Goal: Book appointment/travel/reservation

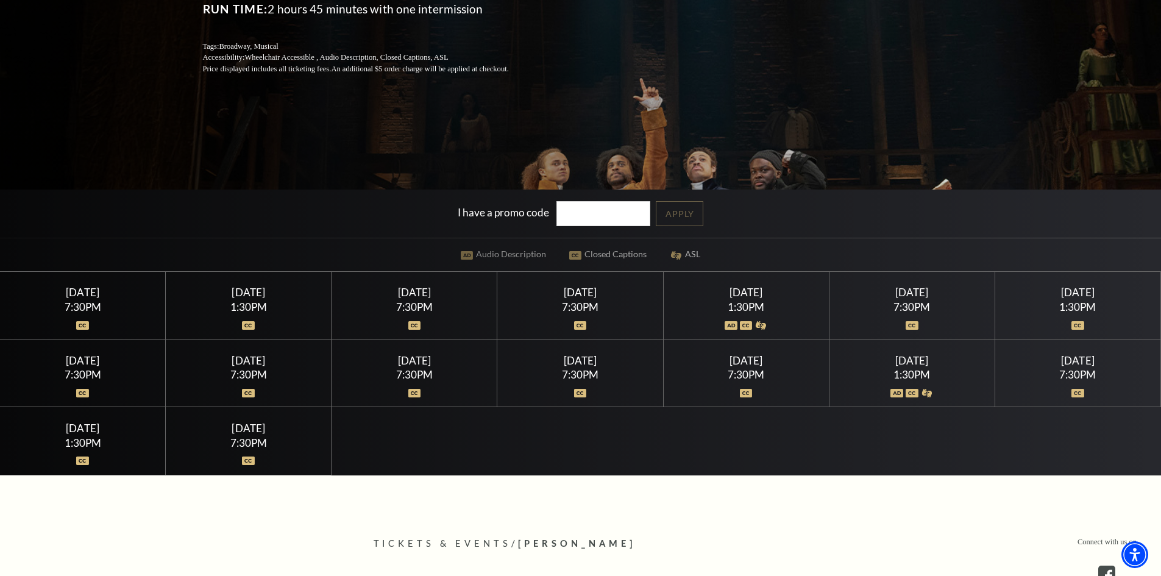
scroll to position [244, 0]
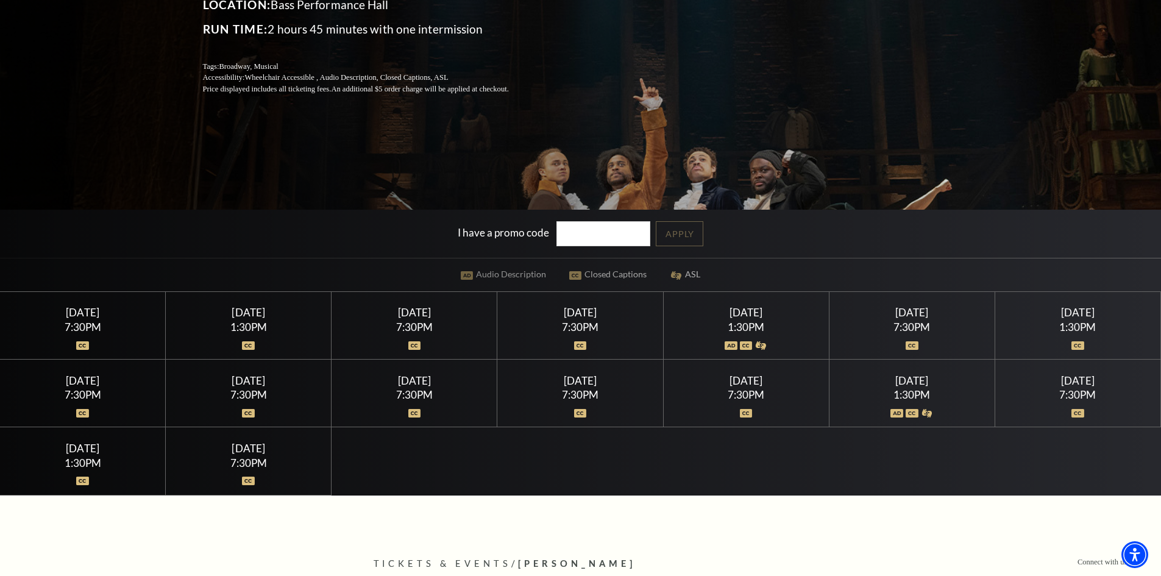
click at [261, 391] on div "7:30PM" at bounding box center [248, 394] width 136 height 10
click at [254, 412] on img at bounding box center [248, 413] width 13 height 9
click at [261, 392] on div "7:30PM" at bounding box center [248, 394] width 136 height 10
click at [260, 392] on div "7:30PM" at bounding box center [248, 394] width 136 height 10
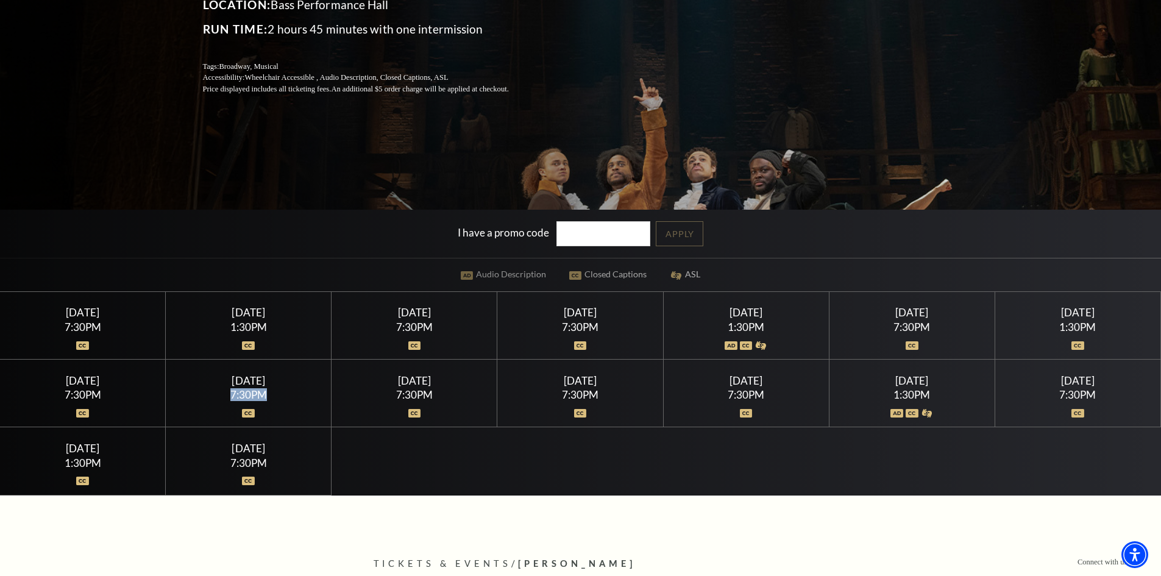
click at [260, 392] on div "7:30PM" at bounding box center [248, 394] width 136 height 10
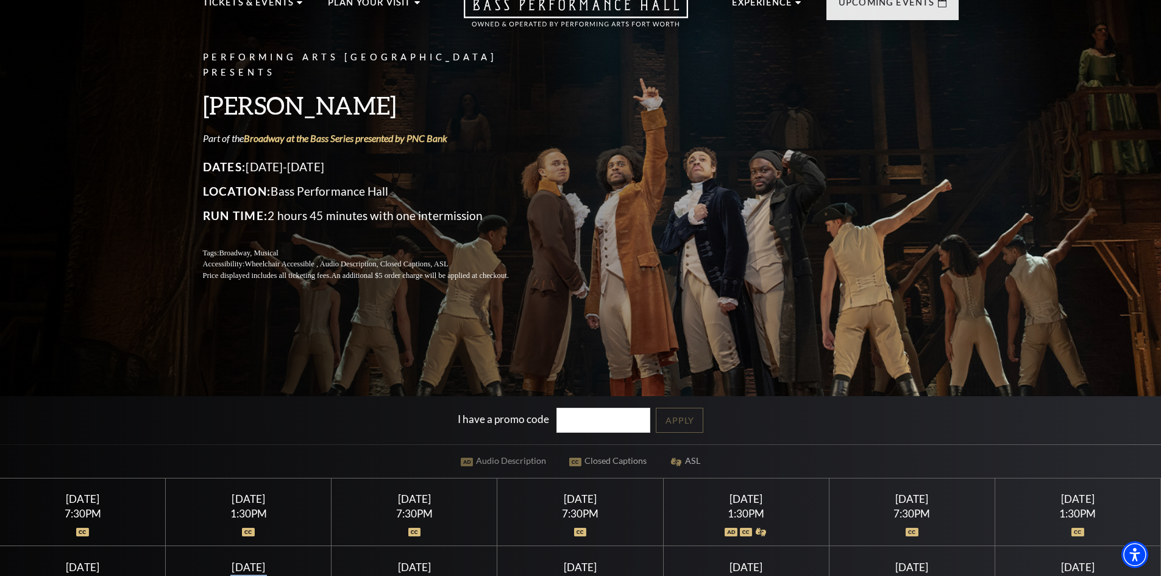
scroll to position [0, 0]
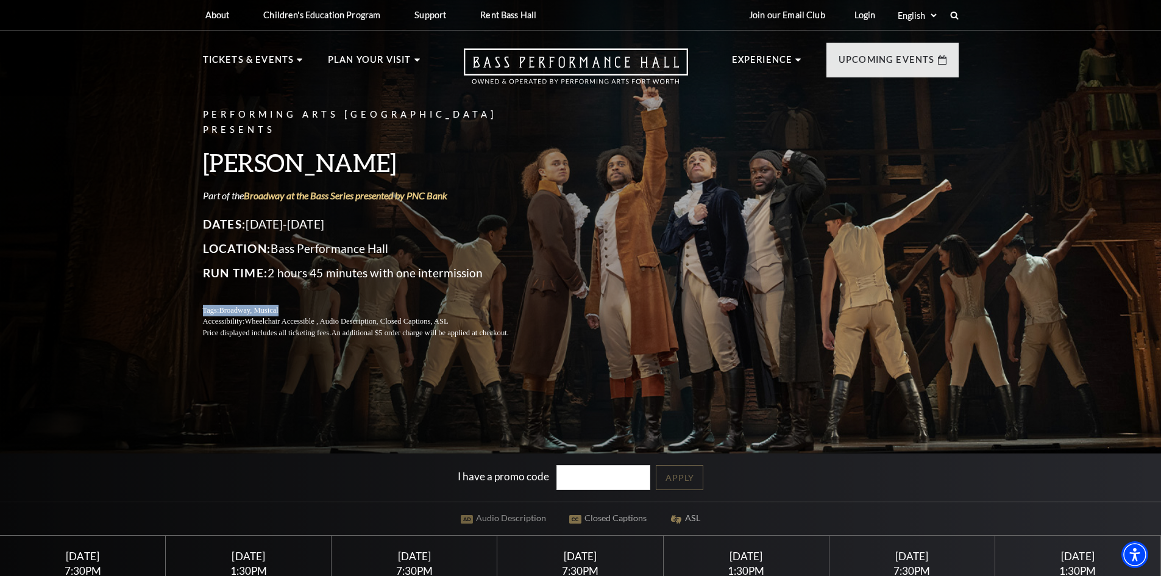
drag, startPoint x: 203, startPoint y: 305, endPoint x: 266, endPoint y: 325, distance: 65.9
click at [305, 305] on p "Tags: Broadway, Musical" at bounding box center [370, 311] width 335 height 12
click at [247, 329] on p "Price displayed includes all ticketing fees. An additional $5 order charge will…" at bounding box center [370, 333] width 335 height 12
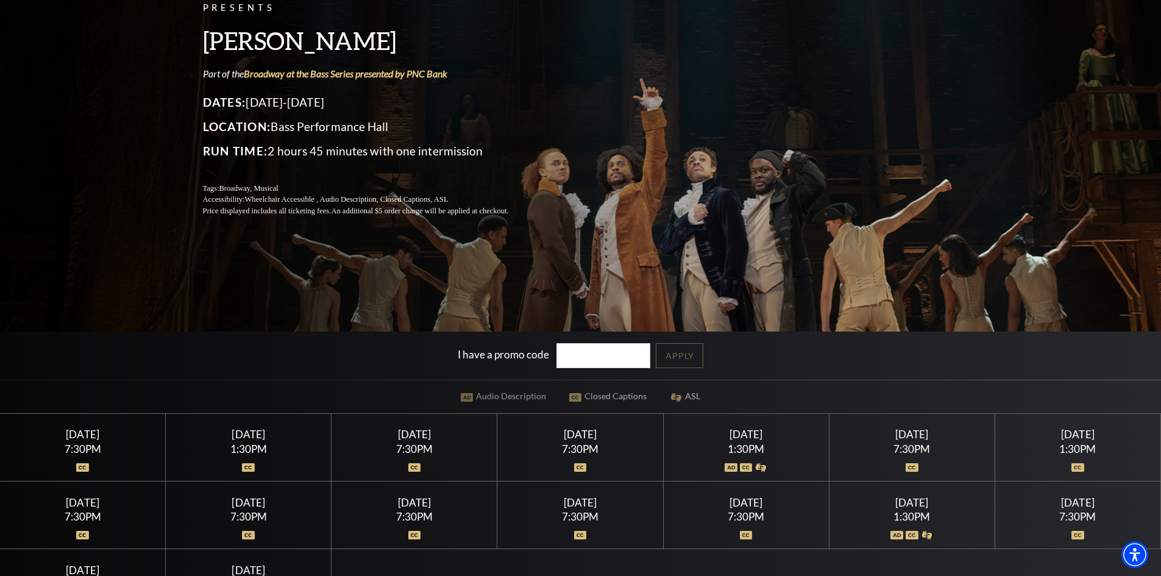
click at [1072, 435] on div "[DATE]" at bounding box center [1077, 434] width 136 height 13
click at [866, 463] on div at bounding box center [911, 460] width 136 height 12
click at [685, 472] on div "[DATE] 1:30PM" at bounding box center [746, 448] width 166 height 68
drag, startPoint x: 599, startPoint y: 451, endPoint x: 532, endPoint y: 489, distance: 76.9
click at [595, 453] on div "7:30PM" at bounding box center [580, 449] width 136 height 10
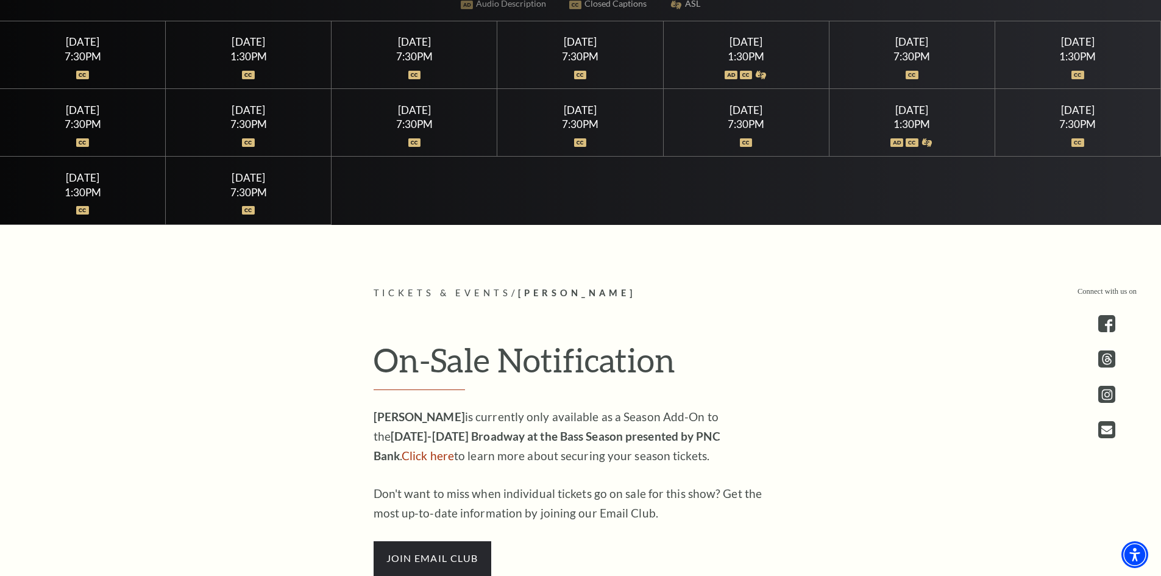
scroll to position [731, 0]
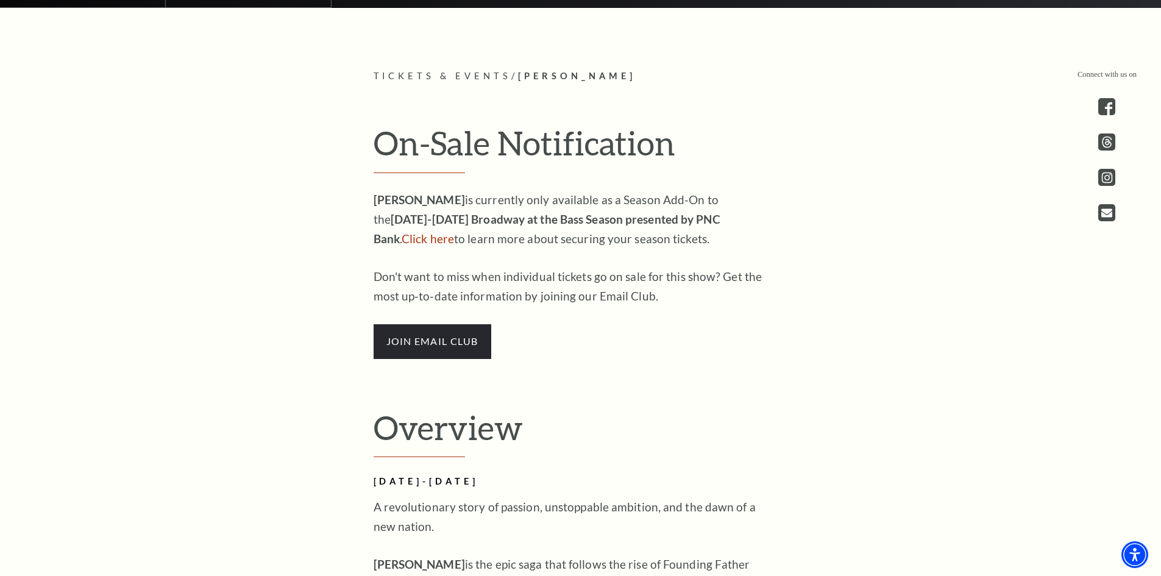
click at [586, 208] on p "[PERSON_NAME] is currently only available as a Season Add-On to the [DATE]-[DAT…" at bounding box center [571, 219] width 396 height 58
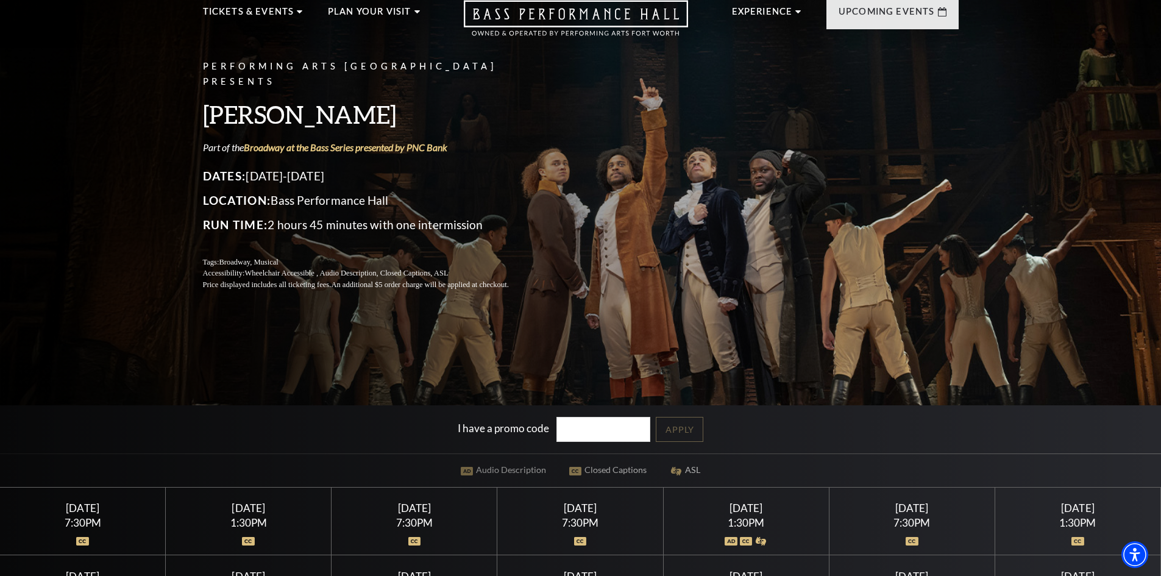
scroll to position [122, 0]
